Goal: Task Accomplishment & Management: Complete application form

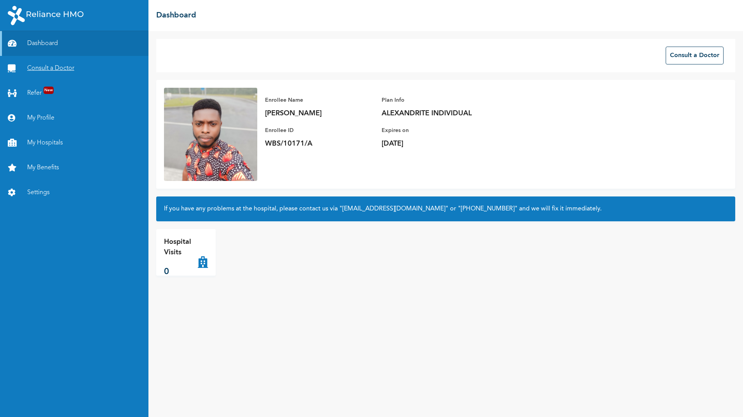
click at [39, 71] on link "Consult a Doctor" at bounding box center [74, 68] width 148 height 25
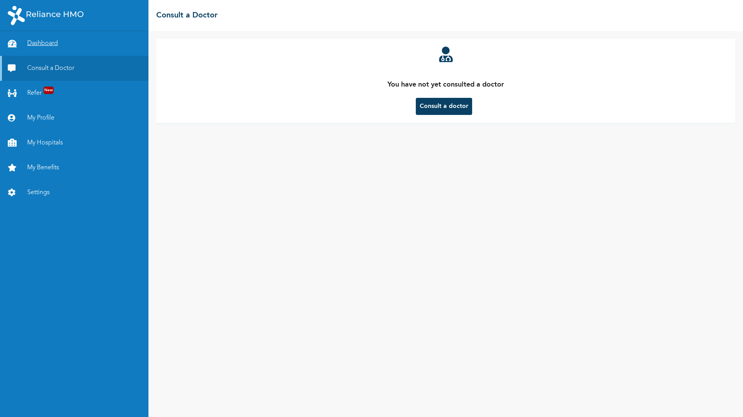
click at [43, 43] on link "Dashboard" at bounding box center [74, 43] width 148 height 25
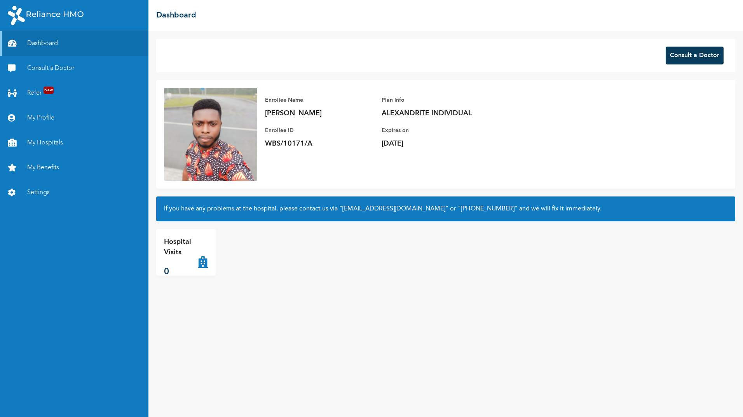
click at [697, 58] on button "Consult a Doctor" at bounding box center [695, 56] width 58 height 18
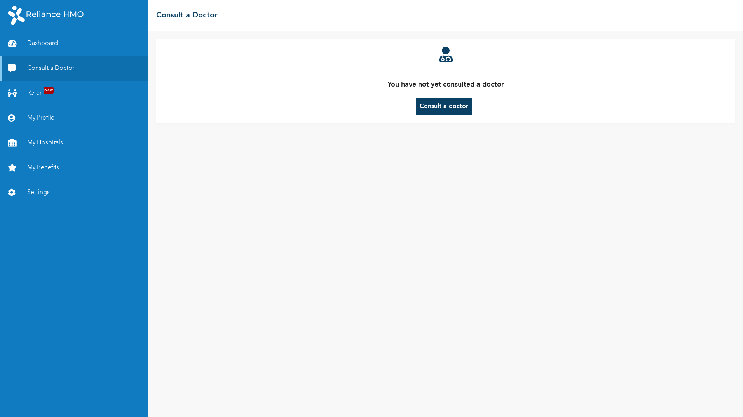
click at [462, 101] on button "Consult a doctor" at bounding box center [444, 106] width 56 height 17
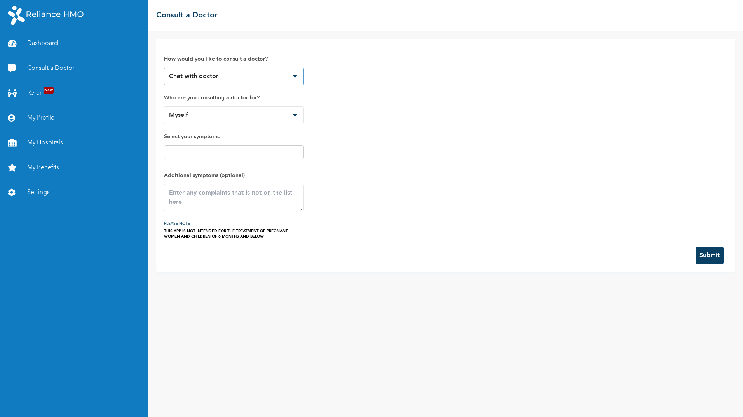
click at [239, 78] on select "Chat with doctor Phone Call" at bounding box center [234, 77] width 140 height 18
click at [211, 117] on select "Myself" at bounding box center [234, 115] width 140 height 18
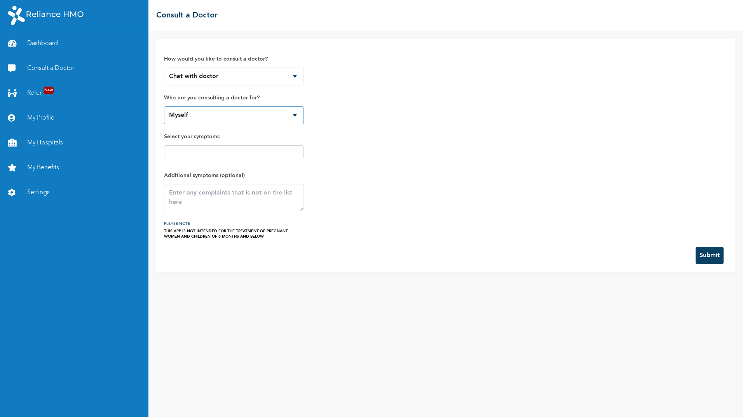
click at [211, 117] on select "Myself" at bounding box center [234, 115] width 140 height 18
click at [199, 149] on input "text" at bounding box center [233, 152] width 135 height 9
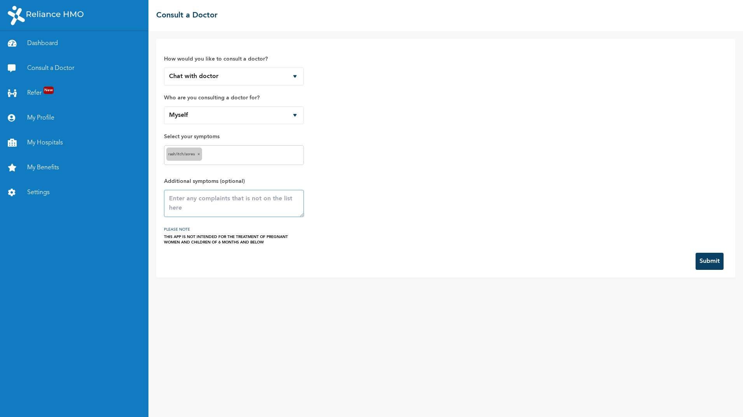
click at [206, 199] on textarea at bounding box center [234, 203] width 140 height 27
click at [176, 201] on textarea at bounding box center [234, 203] width 140 height 27
click at [188, 198] on textarea at bounding box center [234, 203] width 140 height 27
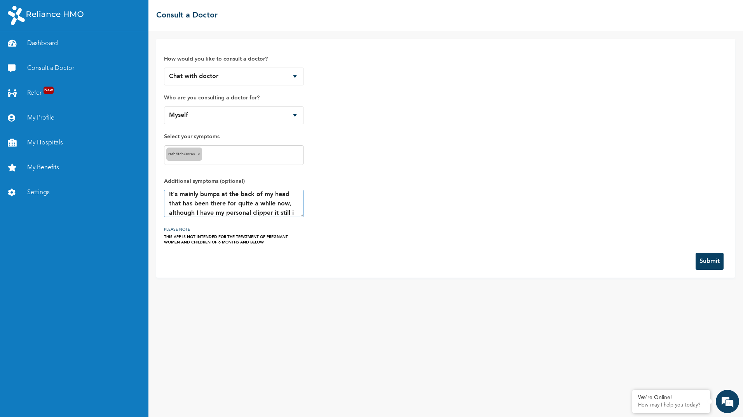
scroll to position [14, 0]
type textarea "It's mainly bumps at the back of my head that has been there for quite a while …"
click at [720, 264] on button "Submit" at bounding box center [710, 261] width 28 height 17
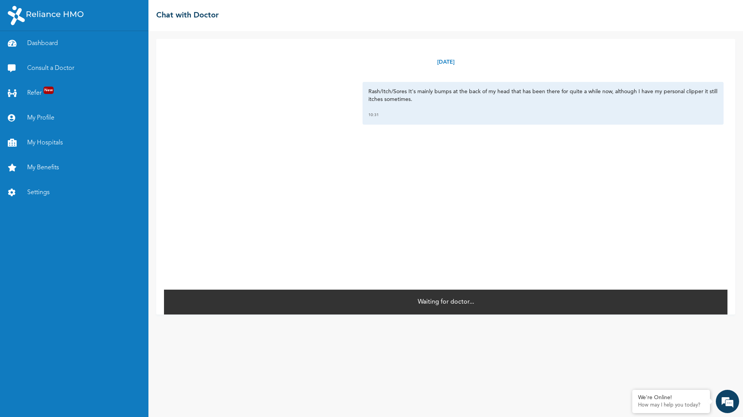
drag, startPoint x: 716, startPoint y: 0, endPoint x: 447, endPoint y: 305, distance: 406.7
click at [447, 305] on p "Waiting for doctor..." at bounding box center [446, 302] width 56 height 9
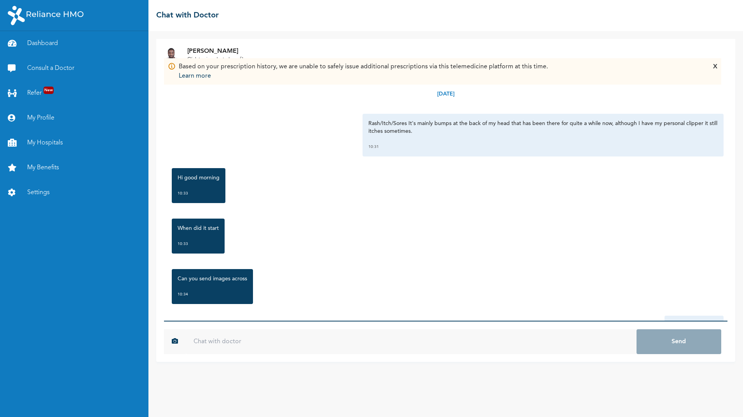
scroll to position [90, 0]
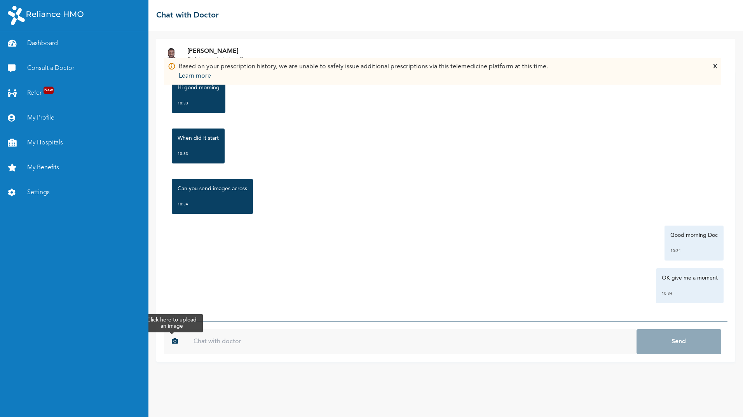
click at [176, 341] on icon "button" at bounding box center [175, 341] width 6 height 6
click at [236, 338] on input "text" at bounding box center [411, 342] width 451 height 25
click at [220, 337] on input "text" at bounding box center [411, 342] width 451 height 25
click at [231, 351] on input "text" at bounding box center [411, 342] width 451 height 25
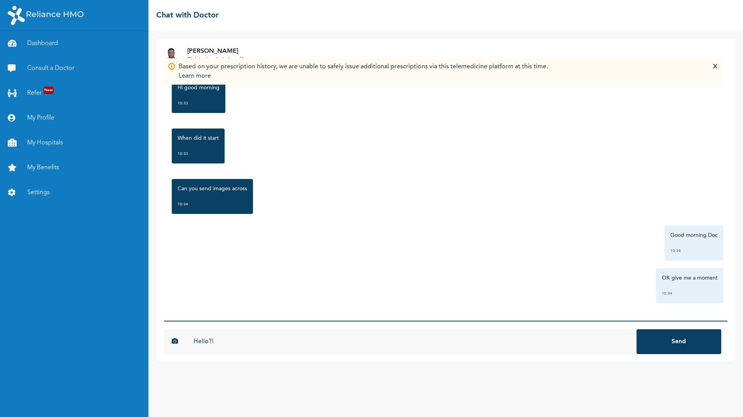
type input "Hello?!"
click at [637, 330] on button "Send" at bounding box center [679, 342] width 84 height 25
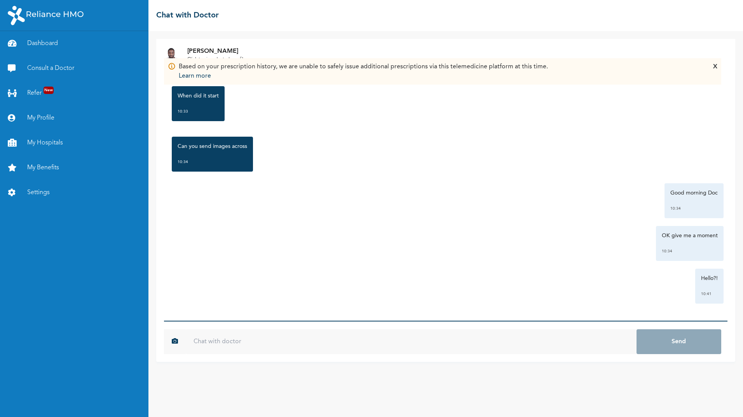
scroll to position [133, 0]
click at [171, 343] on button "button" at bounding box center [172, 342] width 16 height 25
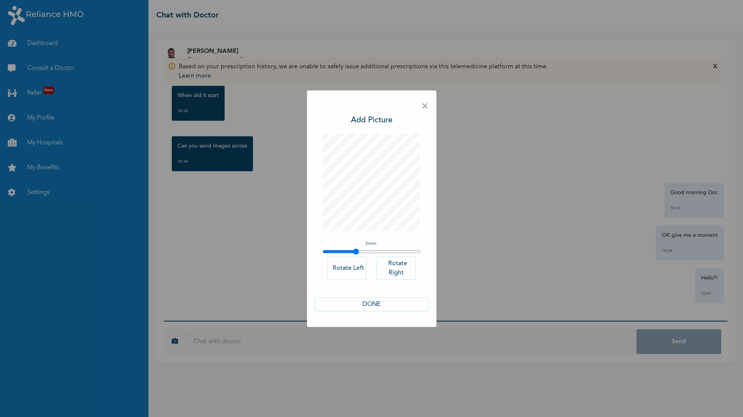
drag, startPoint x: 327, startPoint y: 250, endPoint x: 356, endPoint y: 254, distance: 29.0
type input "1.33"
click at [356, 254] on input "range" at bounding box center [372, 252] width 98 height 6
click at [386, 305] on button "DONE" at bounding box center [372, 305] width 114 height 14
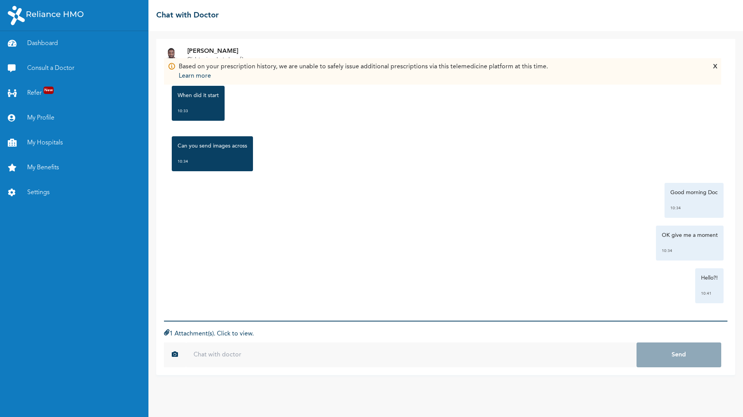
click at [290, 334] on div "1 Attachment(s). Click to view." at bounding box center [446, 334] width 564 height 9
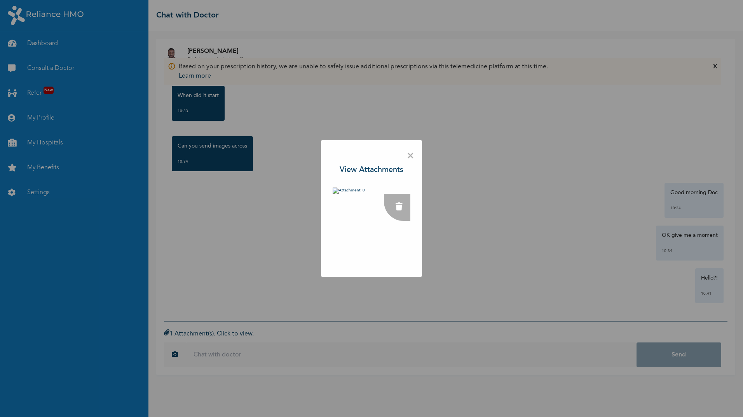
click at [411, 158] on span "×" at bounding box center [410, 156] width 7 height 16
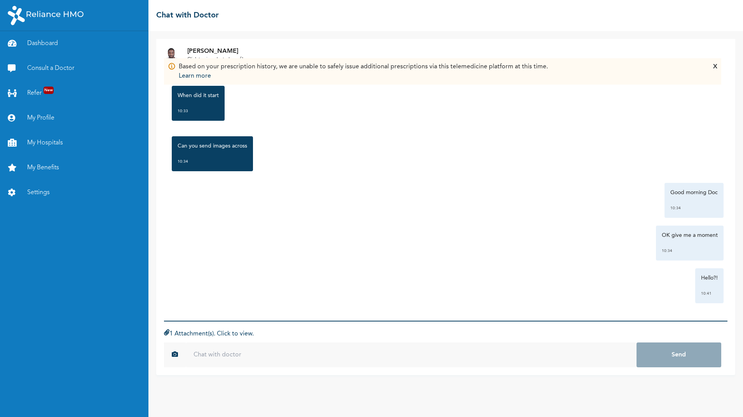
click at [227, 351] on input "text" at bounding box center [411, 355] width 451 height 25
type input "So this is it"
click at [639, 358] on button "Send" at bounding box center [679, 355] width 84 height 25
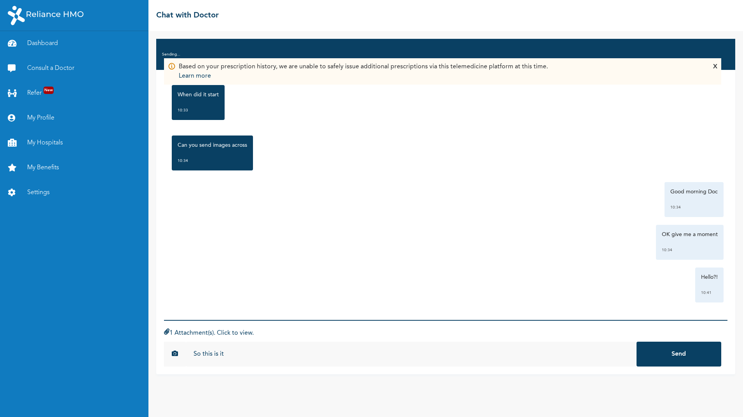
click at [686, 353] on button "Send" at bounding box center [679, 354] width 84 height 25
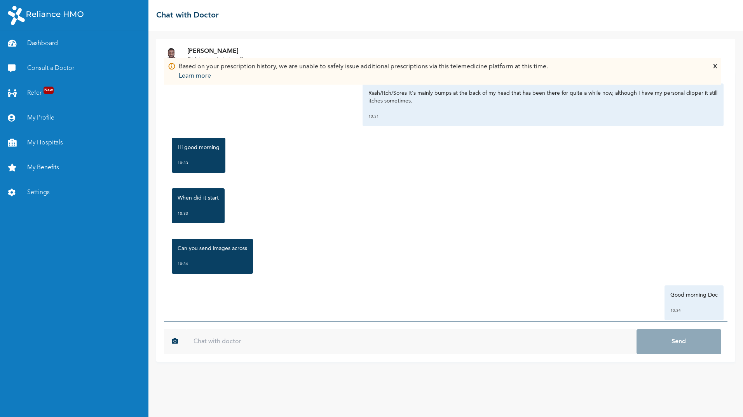
scroll to position [0, 0]
